Goal: Transaction & Acquisition: Purchase product/service

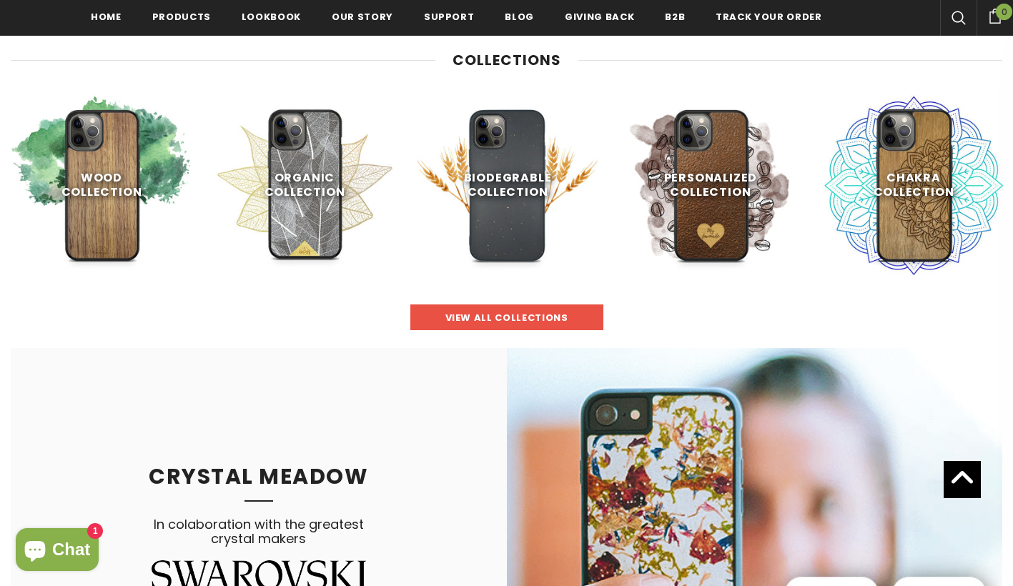
scroll to position [647, 0]
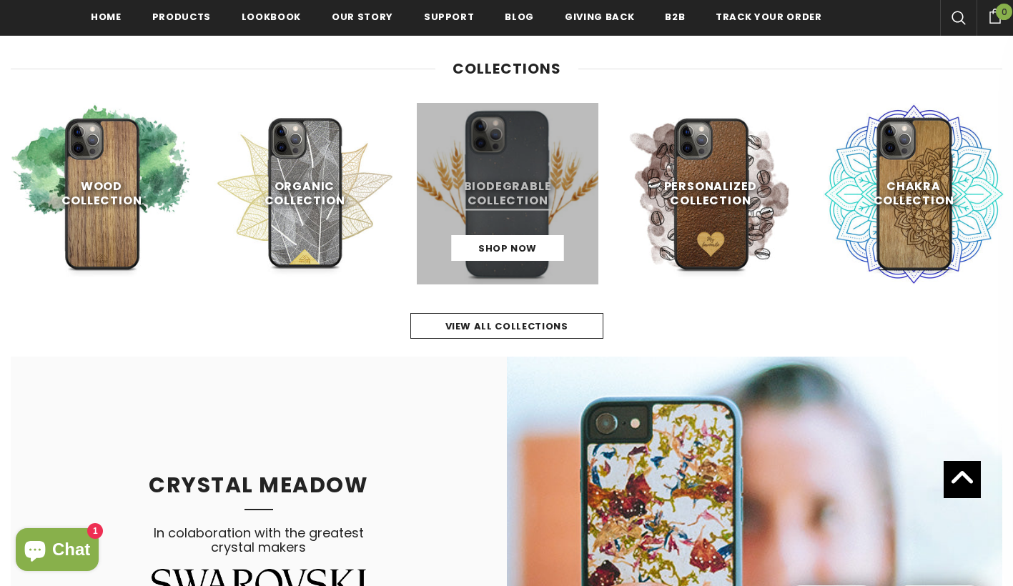
click at [511, 175] on link at bounding box center [508, 194] width 182 height 182
drag, startPoint x: 511, startPoint y: 175, endPoint x: 555, endPoint y: 282, distance: 115.7
click at [511, 176] on link at bounding box center [508, 194] width 182 height 182
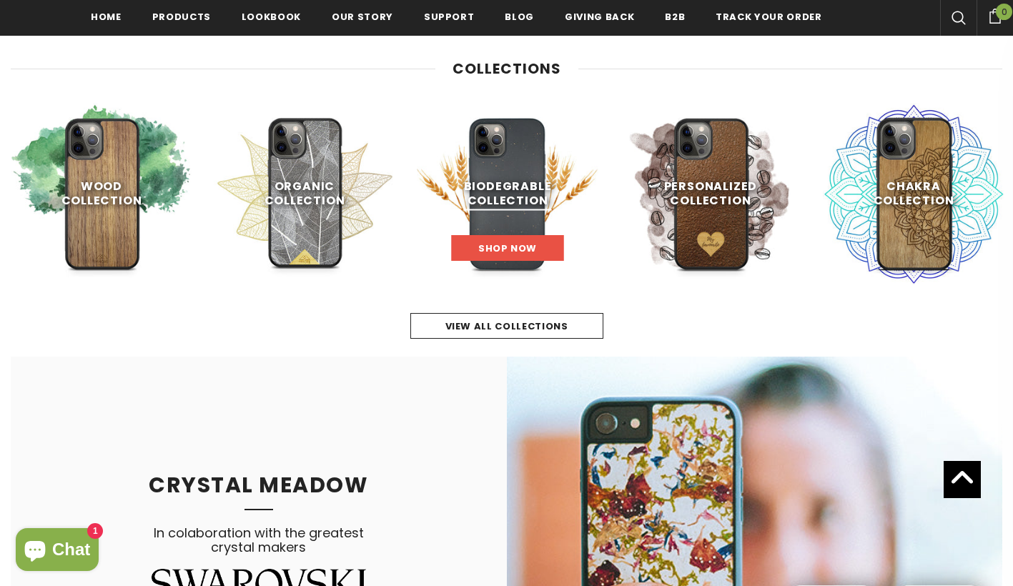
click at [519, 249] on span "Shop Now" at bounding box center [507, 249] width 59 height 14
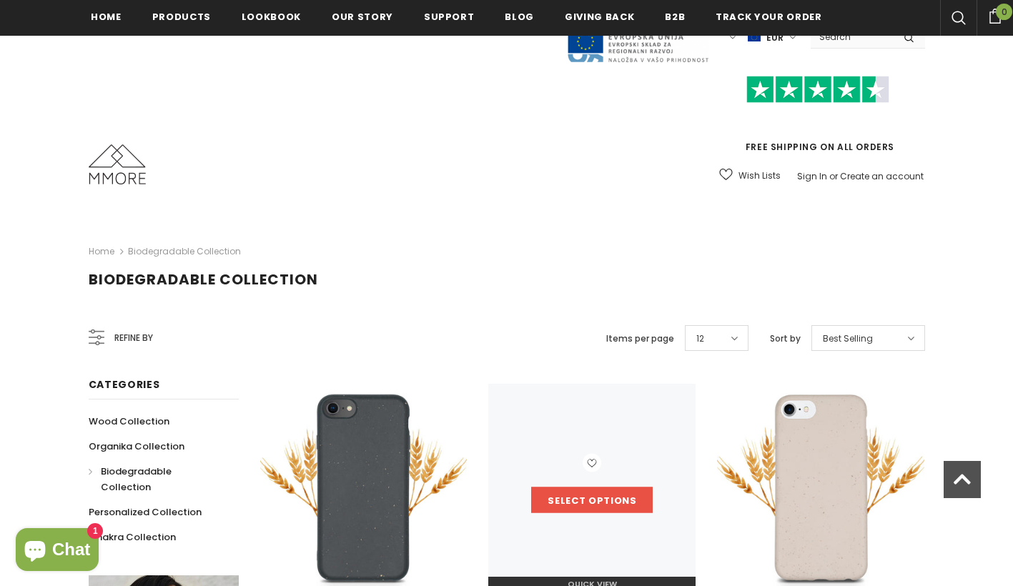
click at [599, 487] on link "Select options" at bounding box center [591, 500] width 121 height 26
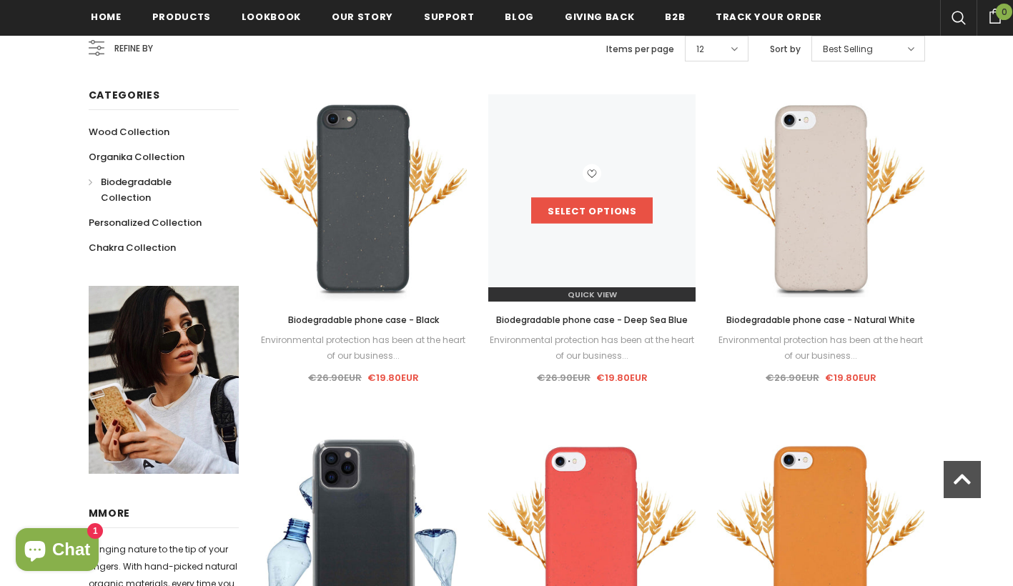
scroll to position [289, 0]
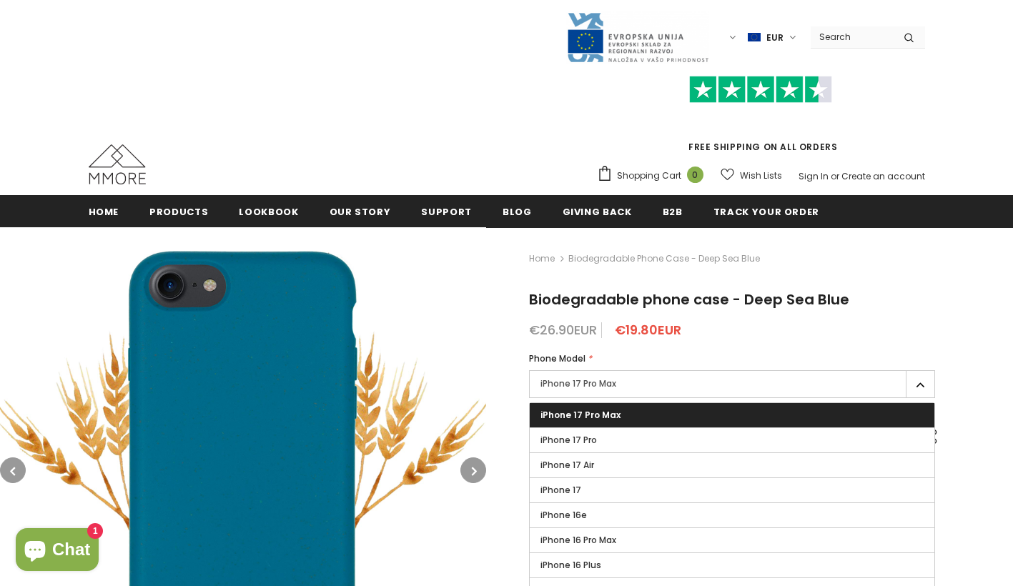
click at [615, 466] on label "iPhone 17 Air" at bounding box center [732, 465] width 405 height 24
click at [0, 0] on input "iPhone 17 Air" at bounding box center [0, 0] width 0 height 0
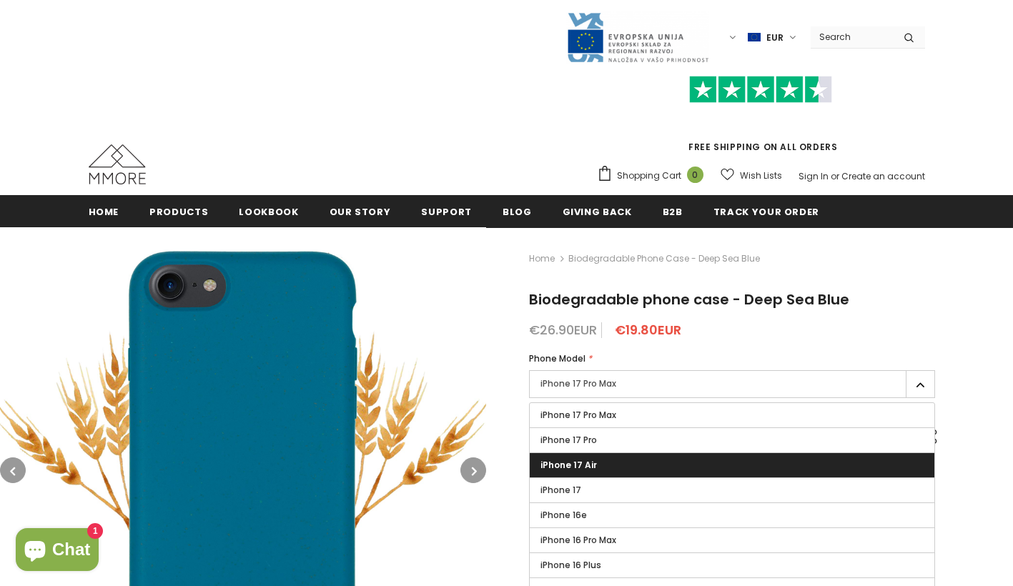
click at [740, 436] on input "Add to cart" at bounding box center [726, 441] width 252 height 43
